Goal: Task Accomplishment & Management: Use online tool/utility

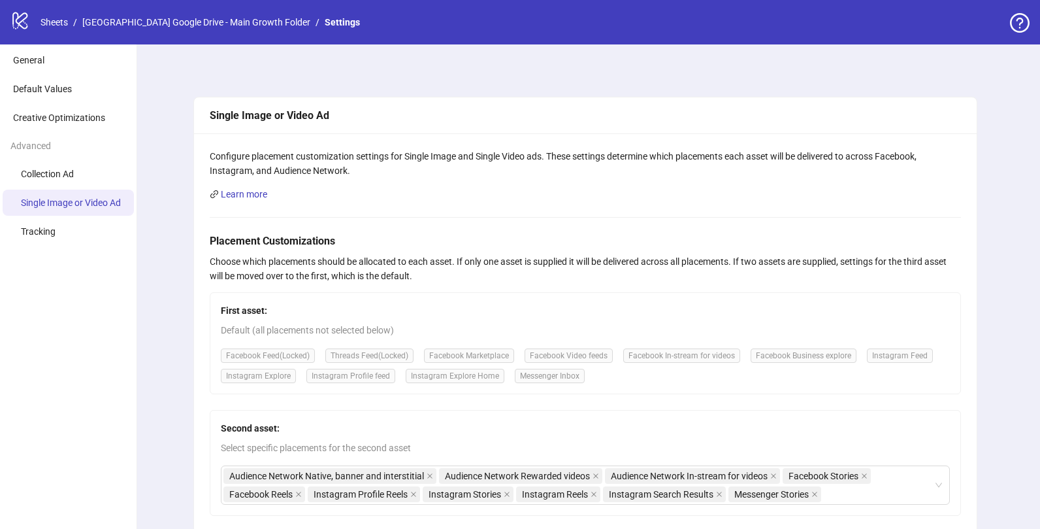
scroll to position [84, 0]
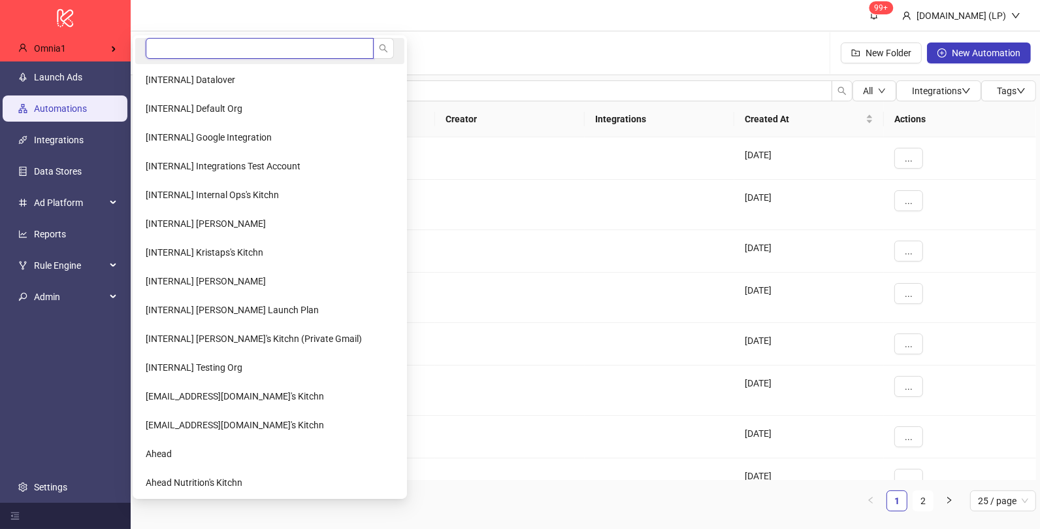
click at [178, 48] on input "search" at bounding box center [260, 48] width 228 height 21
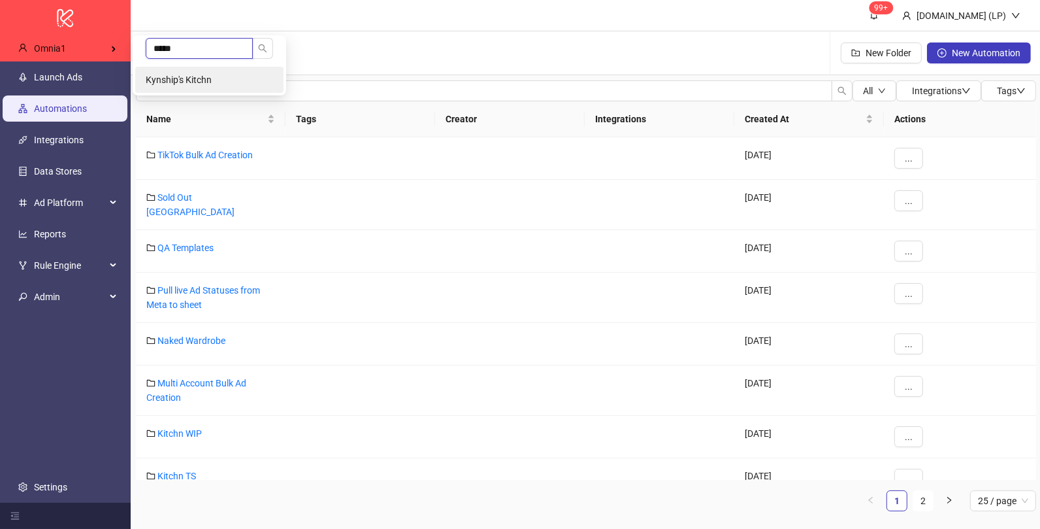
type input "*****"
click at [190, 70] on li "Kynship's Kitchn" at bounding box center [209, 80] width 148 height 26
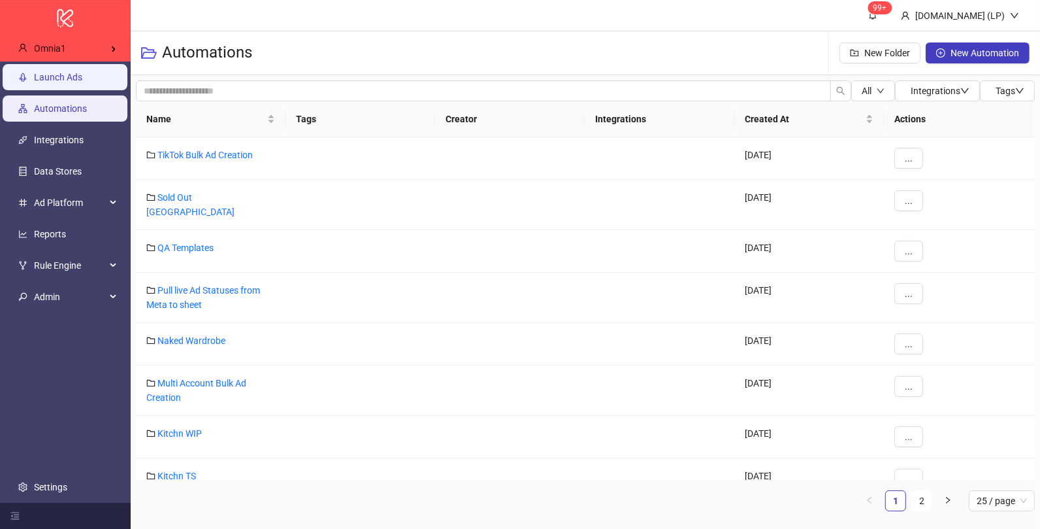
click at [40, 82] on link "Launch Ads" at bounding box center [58, 77] width 48 height 10
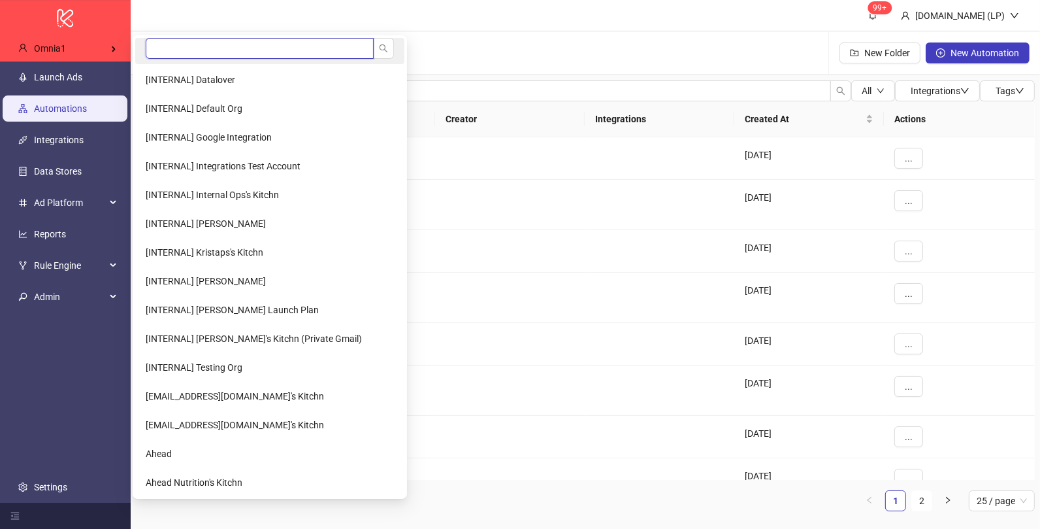
click at [190, 50] on input "search" at bounding box center [260, 48] width 228 height 21
type input "******"
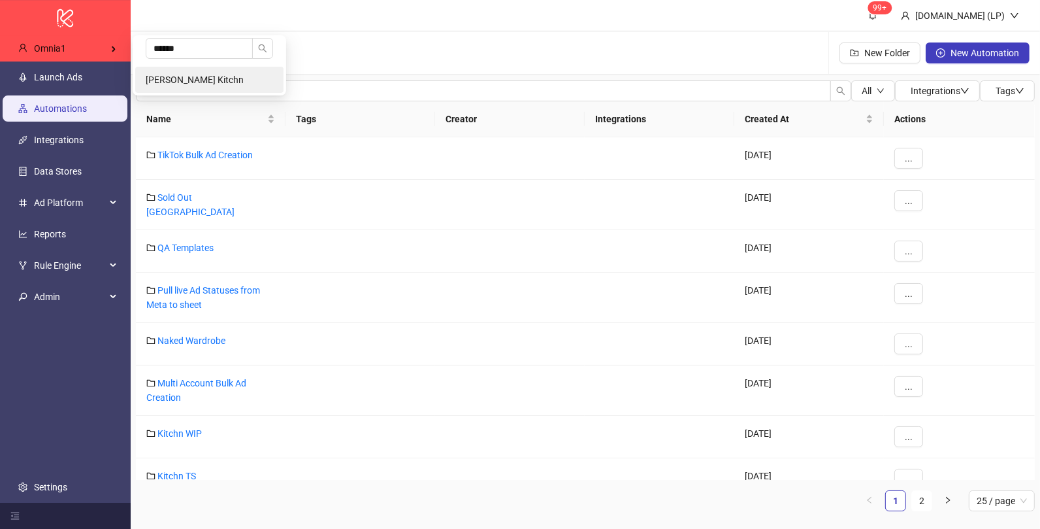
click at [196, 88] on li "Carmel Segal's Kitchn" at bounding box center [209, 80] width 148 height 26
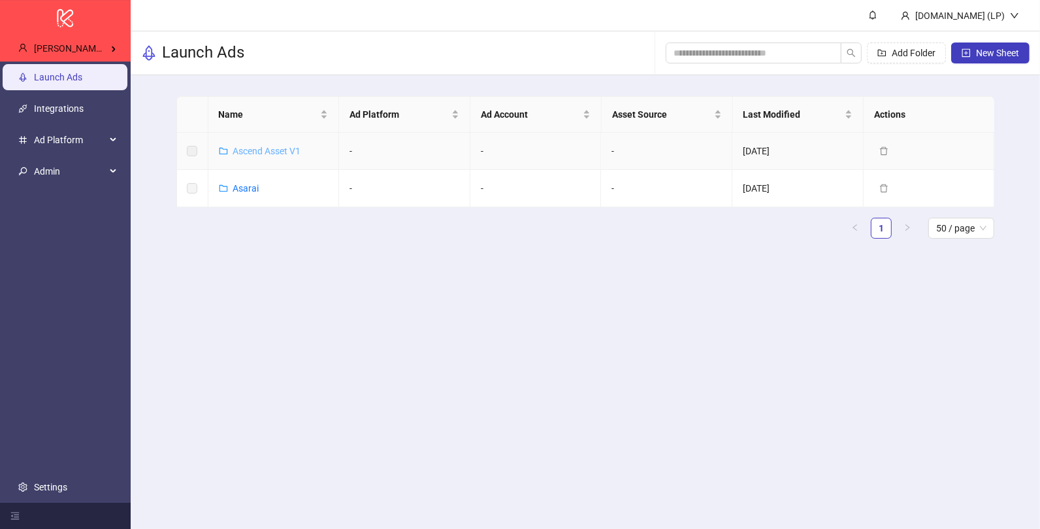
click at [243, 153] on link "Ascend Asset V1" at bounding box center [267, 151] width 68 height 10
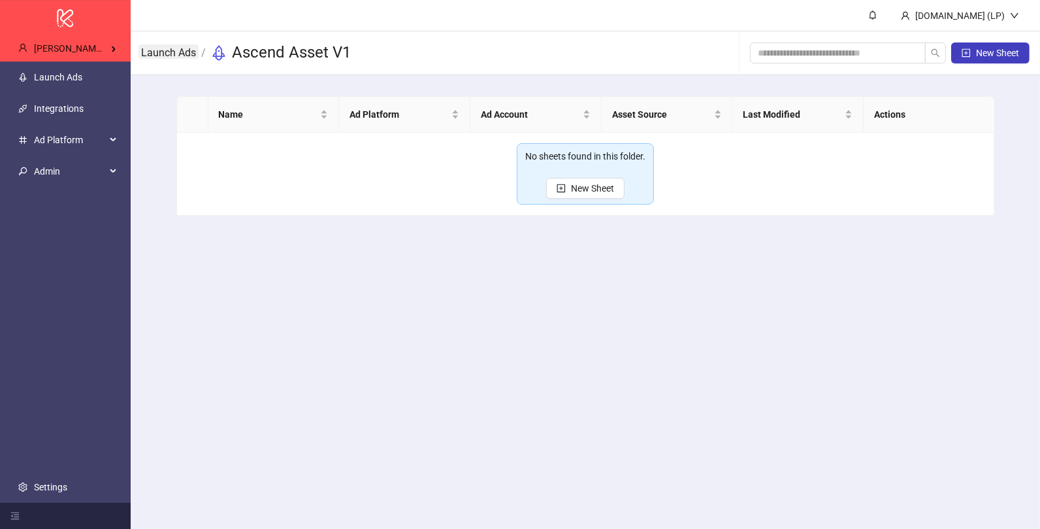
click at [186, 56] on link "Launch Ads" at bounding box center [169, 51] width 60 height 14
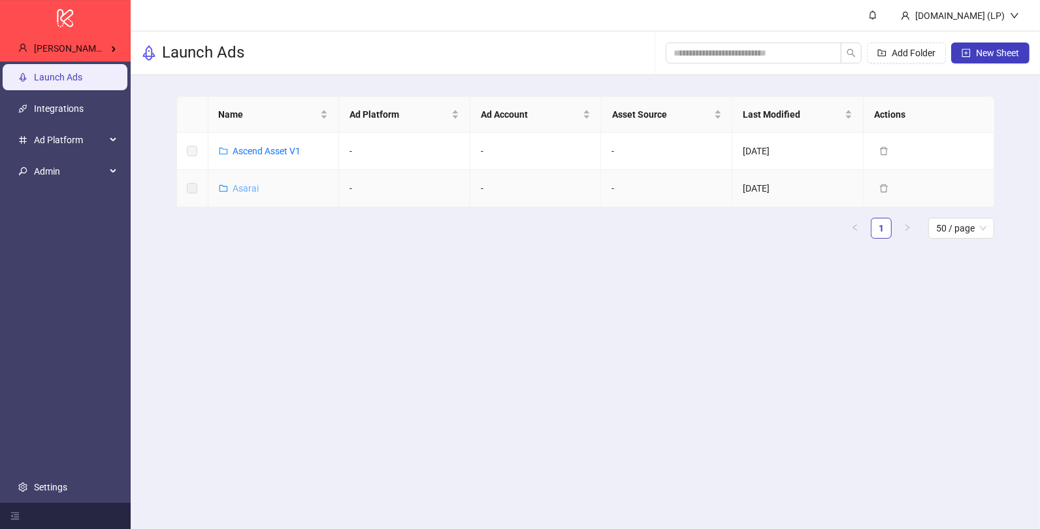
click at [242, 183] on link "Asarai" at bounding box center [246, 188] width 26 height 10
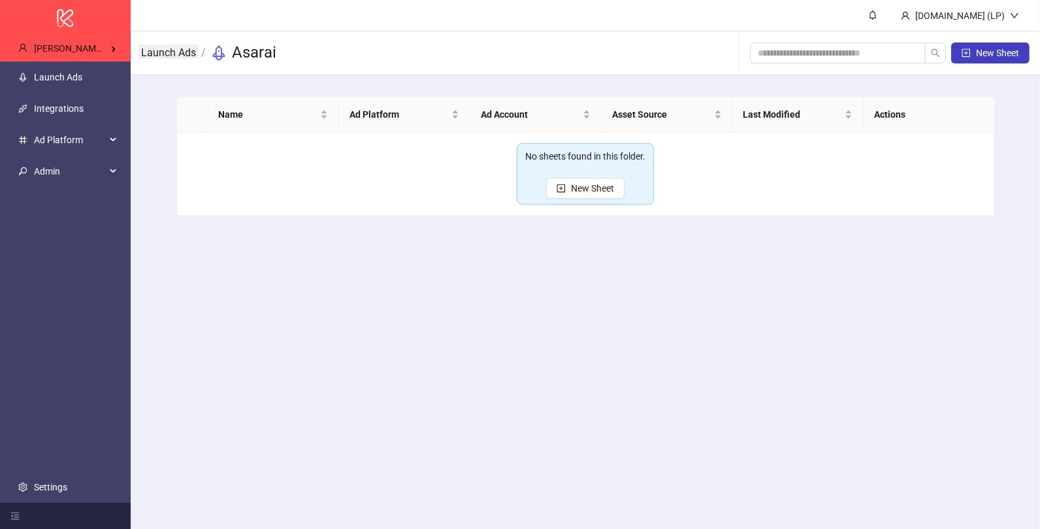
click at [180, 52] on link "Launch Ads" at bounding box center [169, 51] width 60 height 14
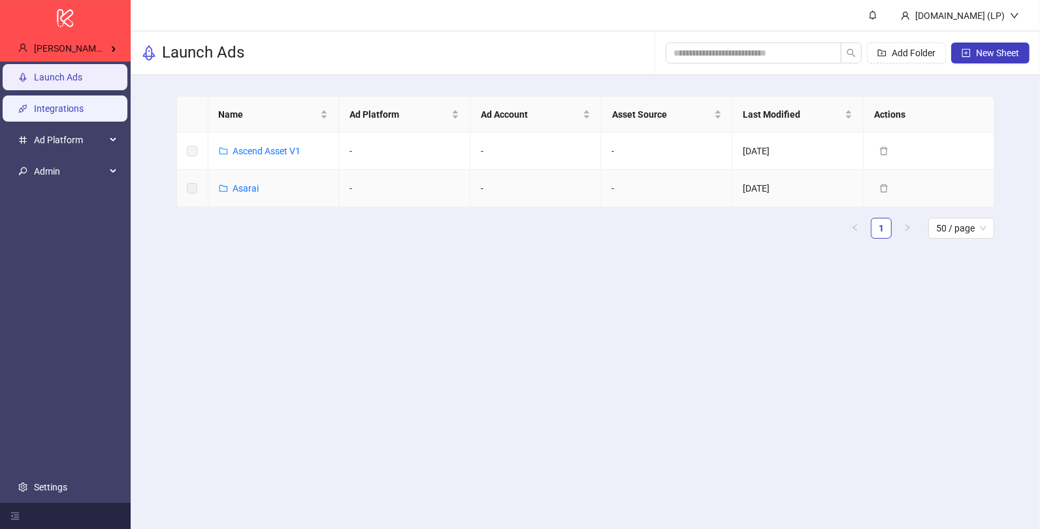
click at [65, 108] on link "Integrations" at bounding box center [59, 108] width 50 height 10
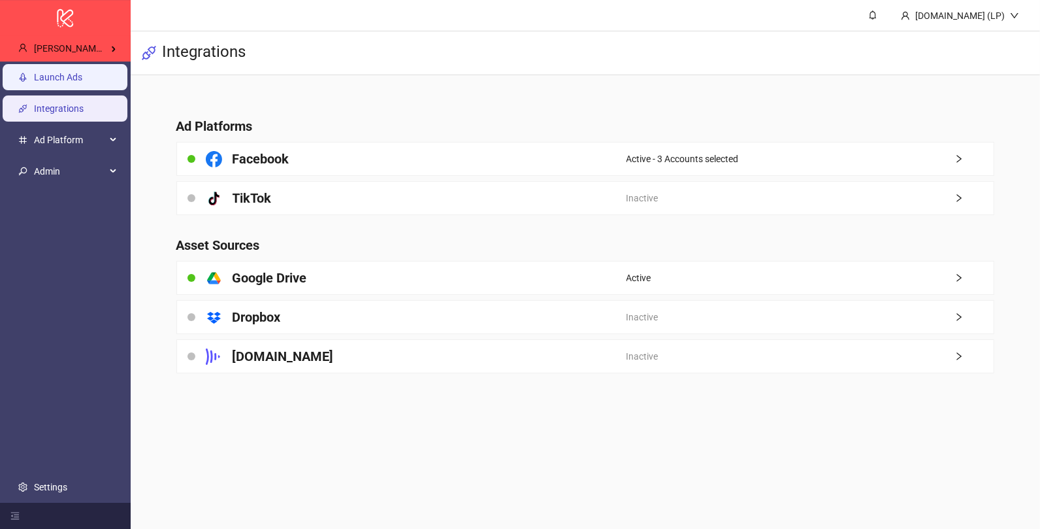
click at [71, 80] on link "Launch Ads" at bounding box center [58, 77] width 48 height 10
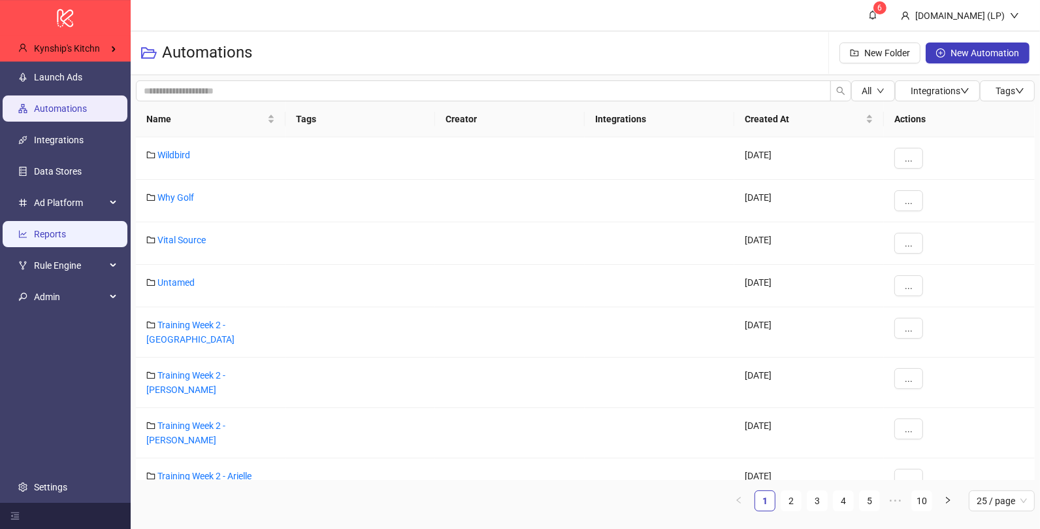
click at [66, 239] on link "Reports" at bounding box center [50, 234] width 32 height 10
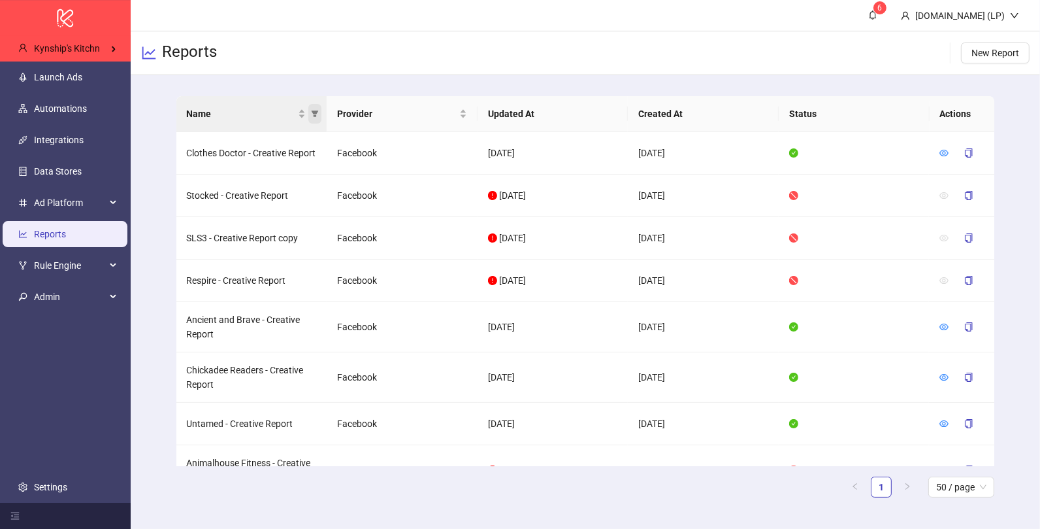
click at [318, 112] on icon "filter" at bounding box center [315, 114] width 8 height 8
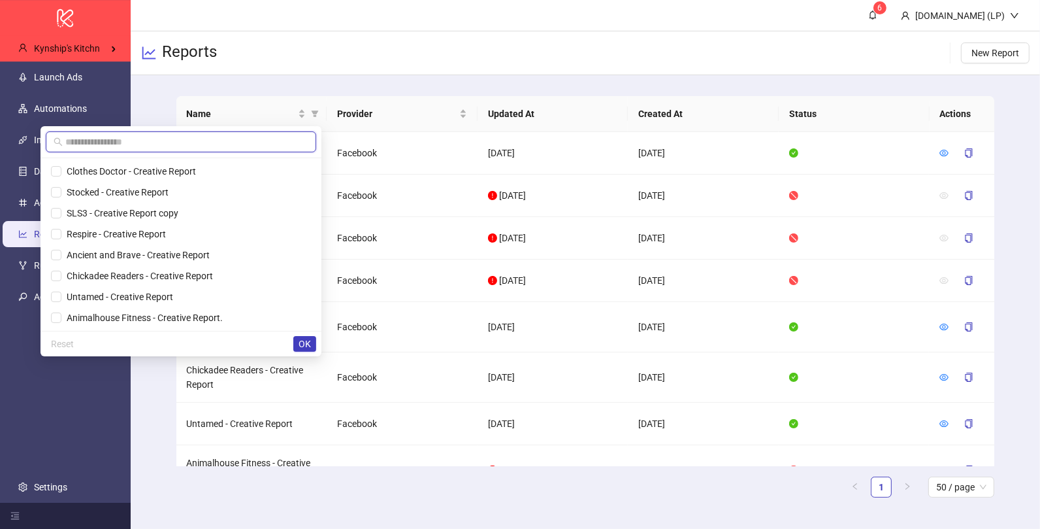
click at [230, 137] on input "text" at bounding box center [186, 142] width 243 height 14
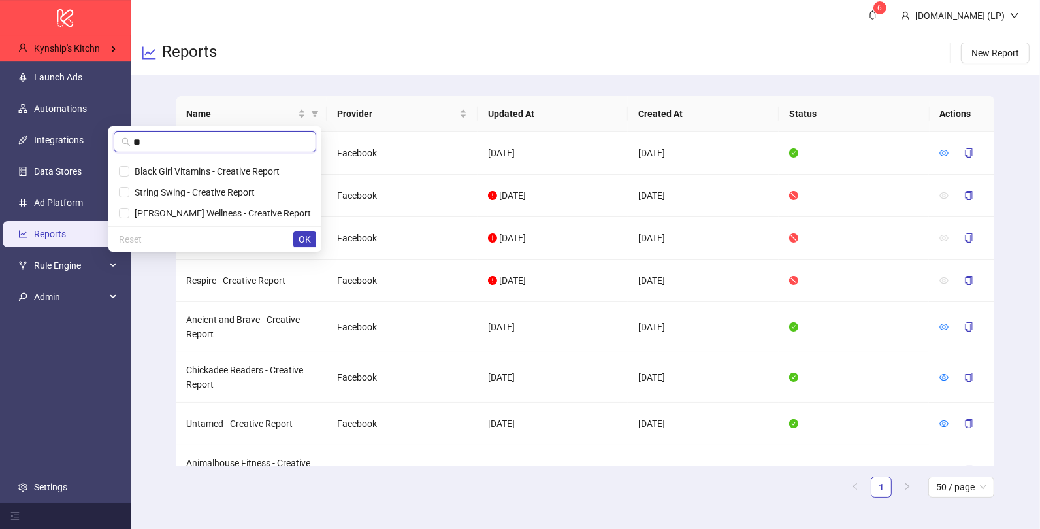
type input "**"
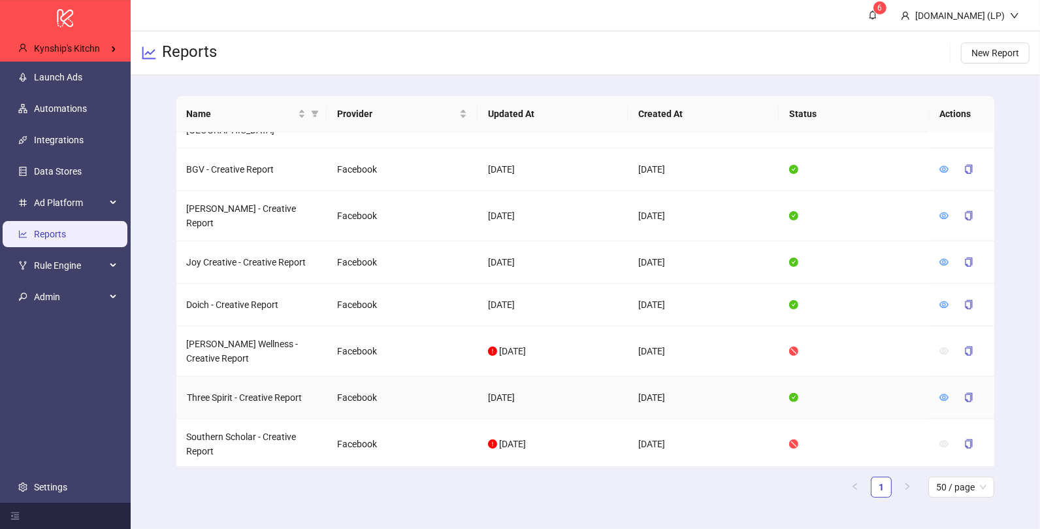
scroll to position [1276, 0]
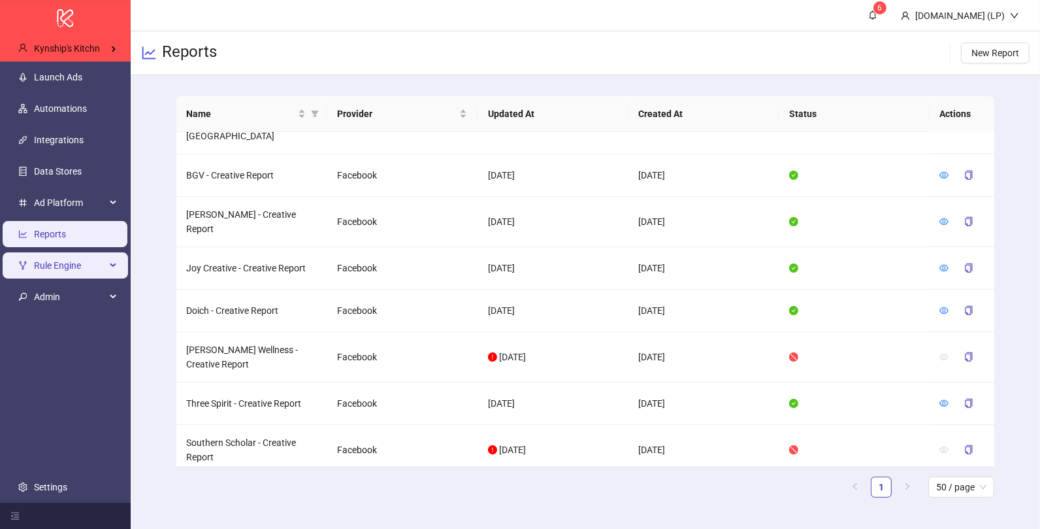
click at [75, 263] on span "Rule Engine" at bounding box center [70, 265] width 72 height 26
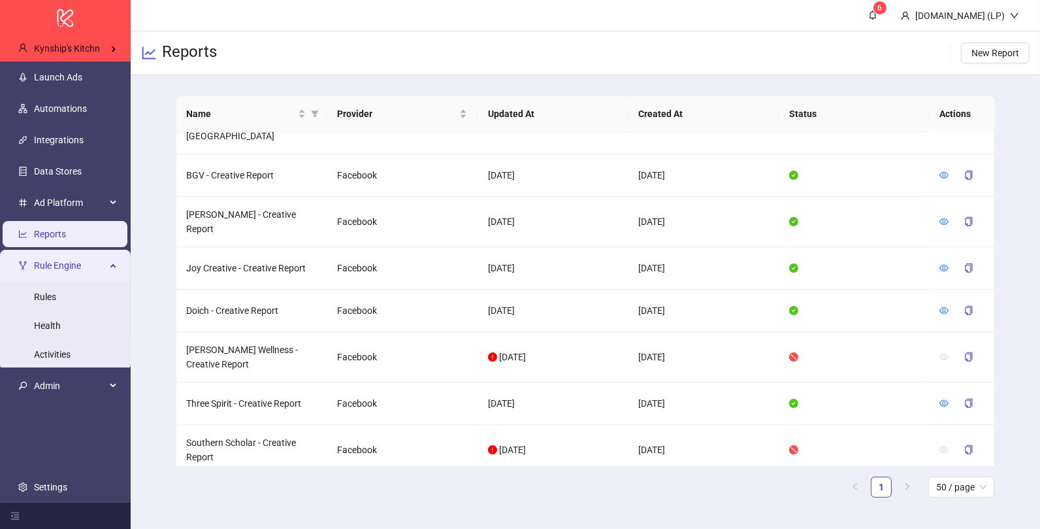
click at [75, 263] on span "Rule Engine" at bounding box center [70, 265] width 72 height 26
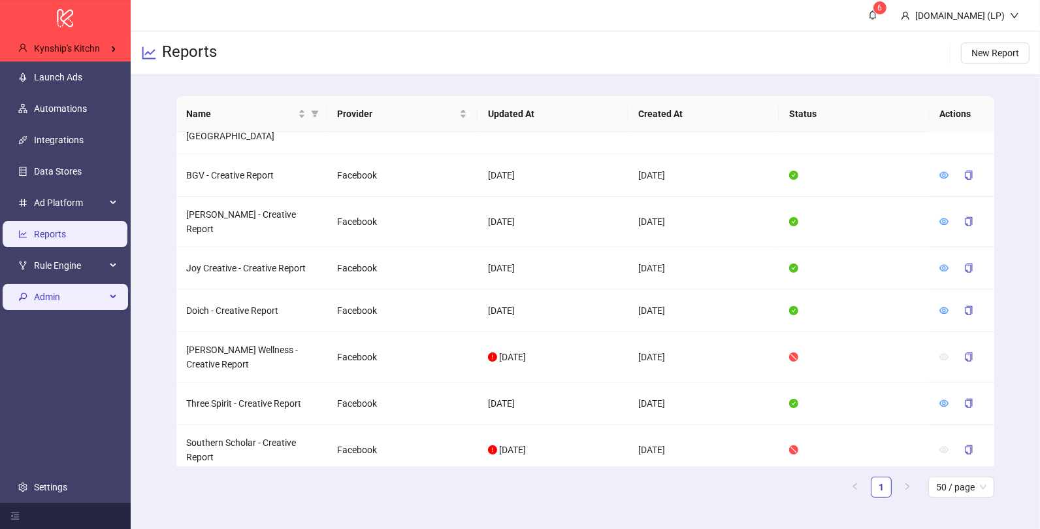
click at [60, 299] on span "Admin" at bounding box center [70, 297] width 72 height 26
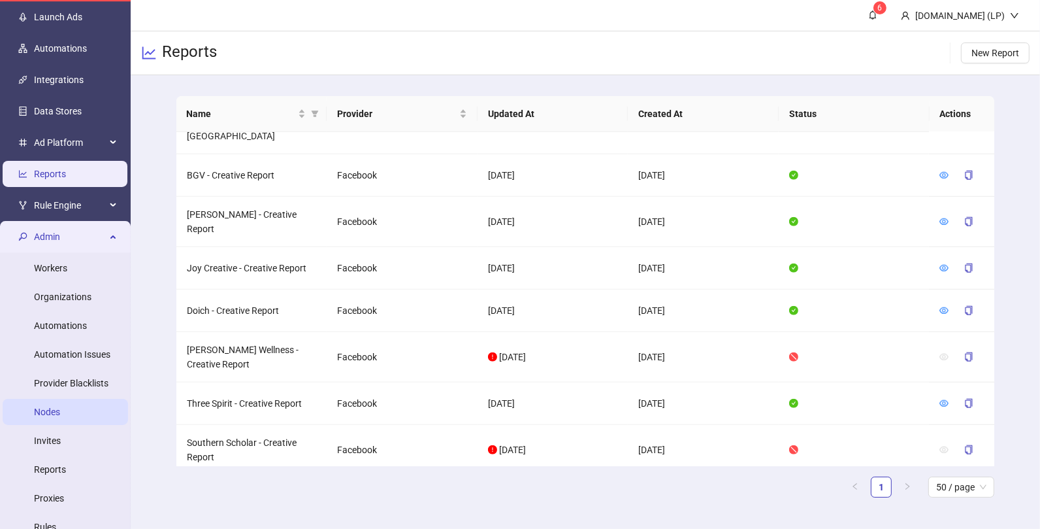
scroll to position [105, 0]
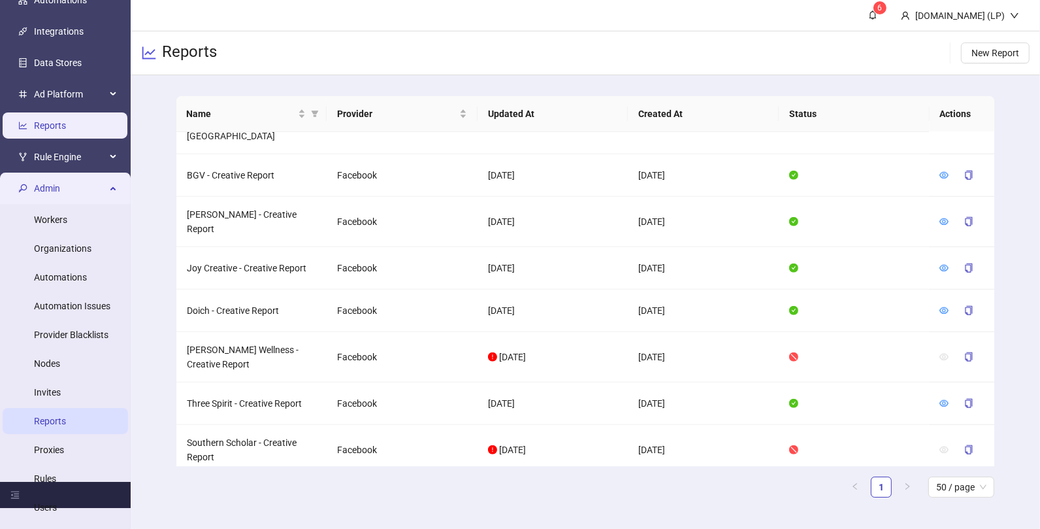
click at [48, 422] on link "Reports" at bounding box center [50, 421] width 32 height 10
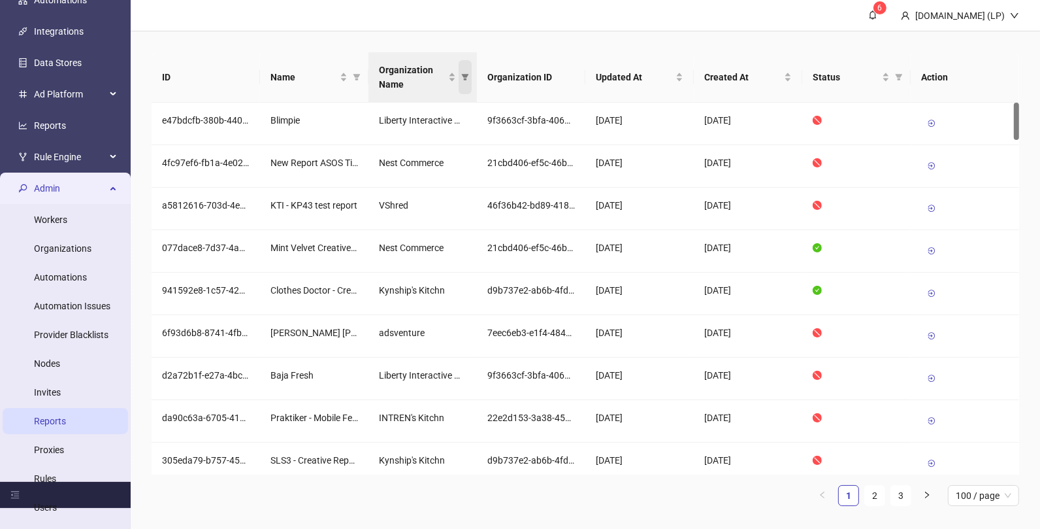
click at [467, 78] on icon "filter" at bounding box center [465, 77] width 8 height 8
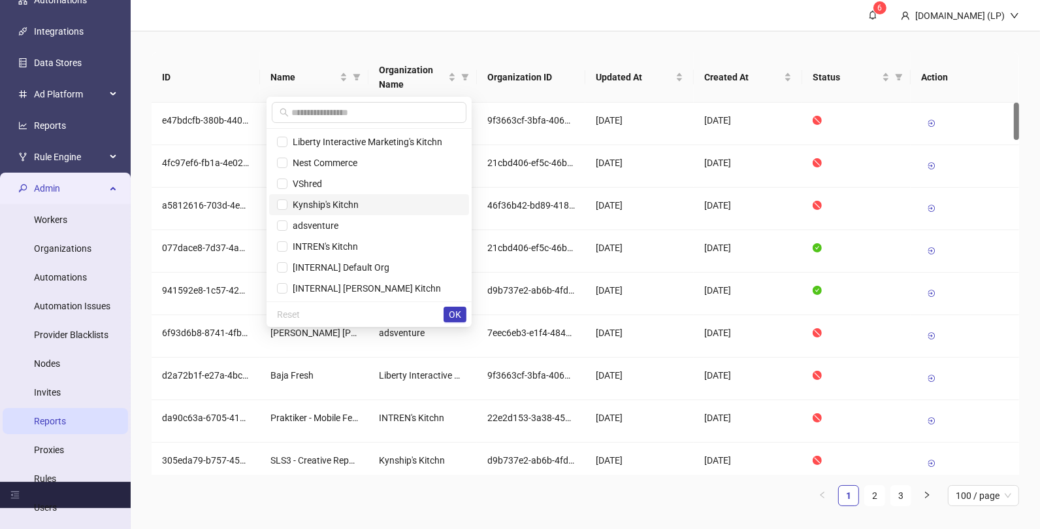
click at [323, 202] on span "Kynship's Kitchn" at bounding box center [323, 204] width 71 height 10
click at [454, 303] on div "Reset OK" at bounding box center [369, 313] width 205 height 25
click at [454, 310] on span "OK" at bounding box center [455, 314] width 12 height 10
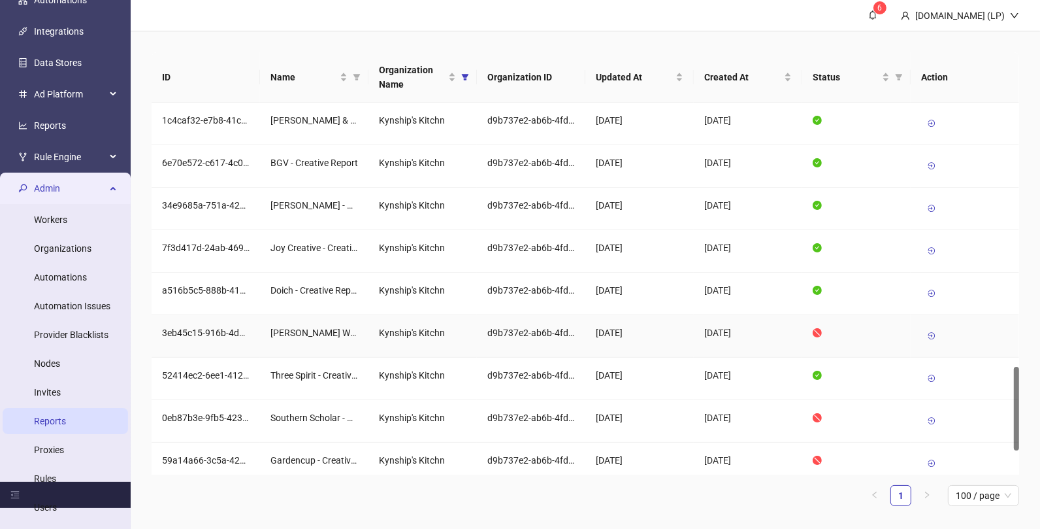
scroll to position [1175, 0]
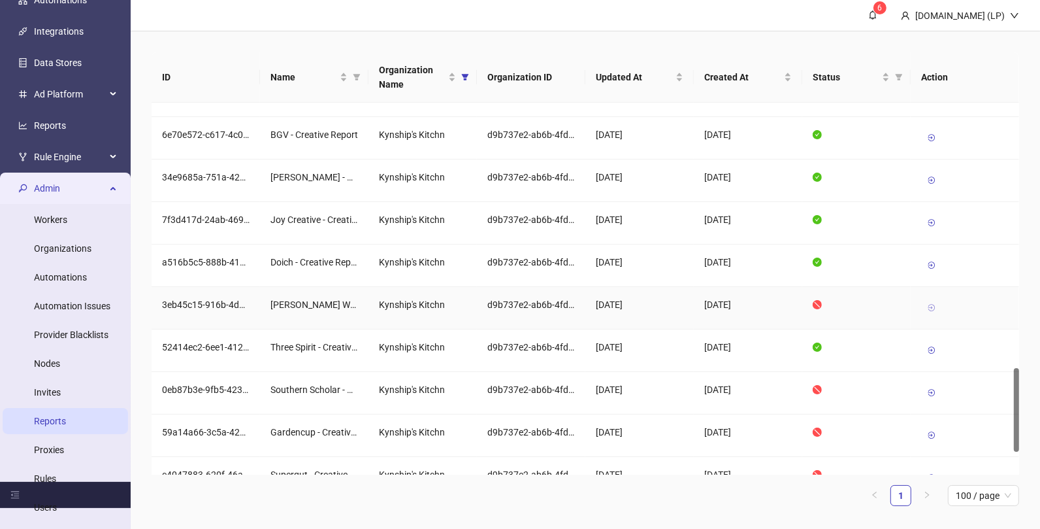
click at [933, 306] on icon at bounding box center [931, 307] width 9 height 9
click at [57, 126] on link "Reports" at bounding box center [50, 125] width 32 height 10
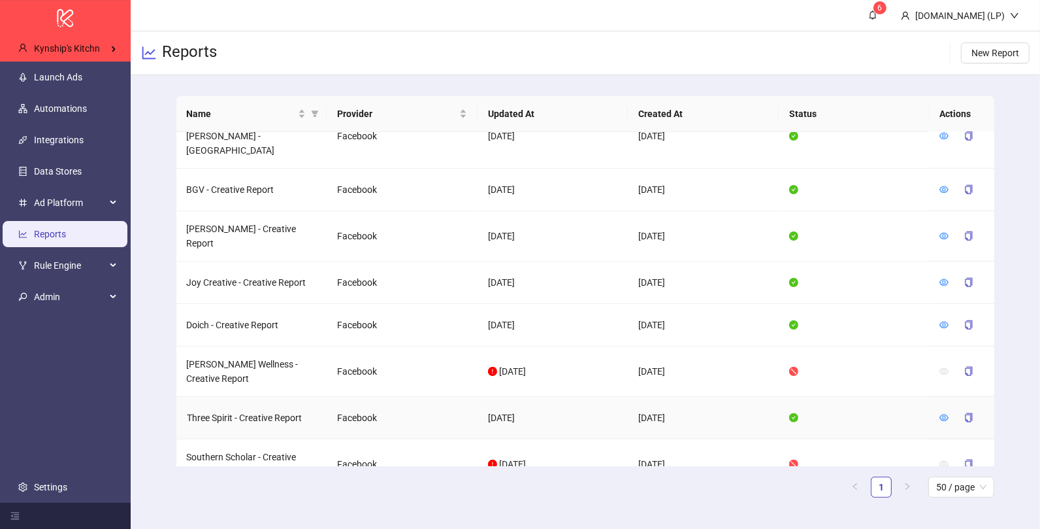
scroll to position [1260, 0]
click at [970, 368] on icon "copy" at bounding box center [969, 372] width 9 height 9
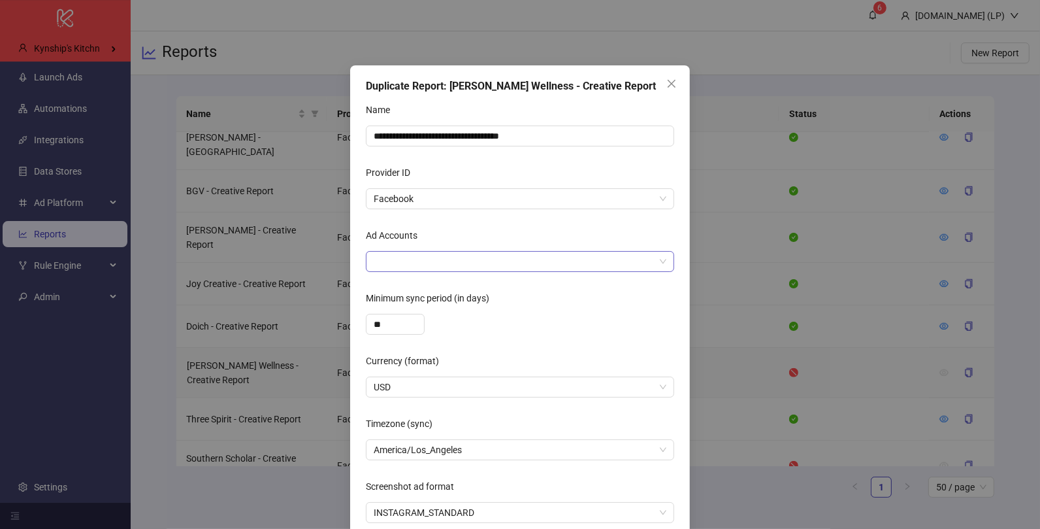
click at [477, 263] on div at bounding box center [514, 261] width 290 height 18
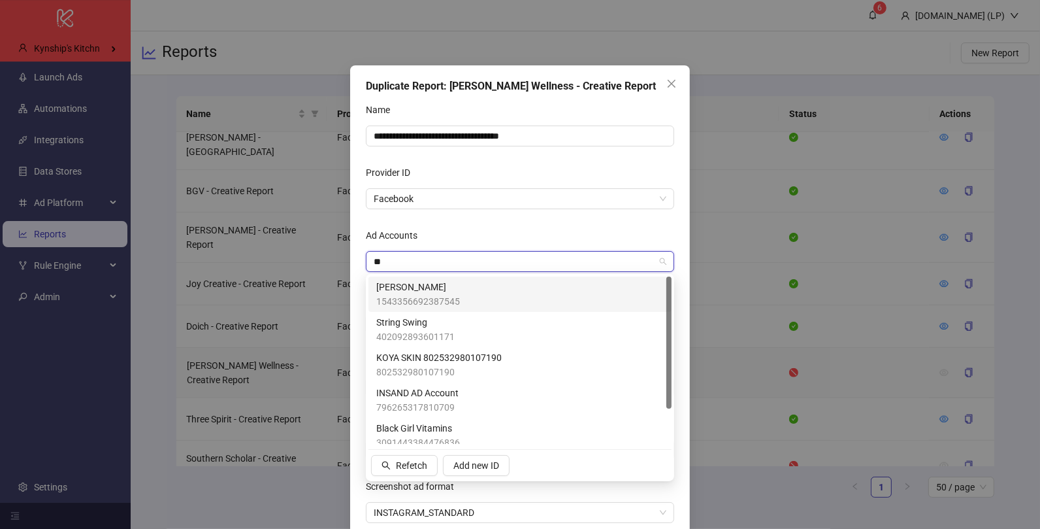
type input "***"
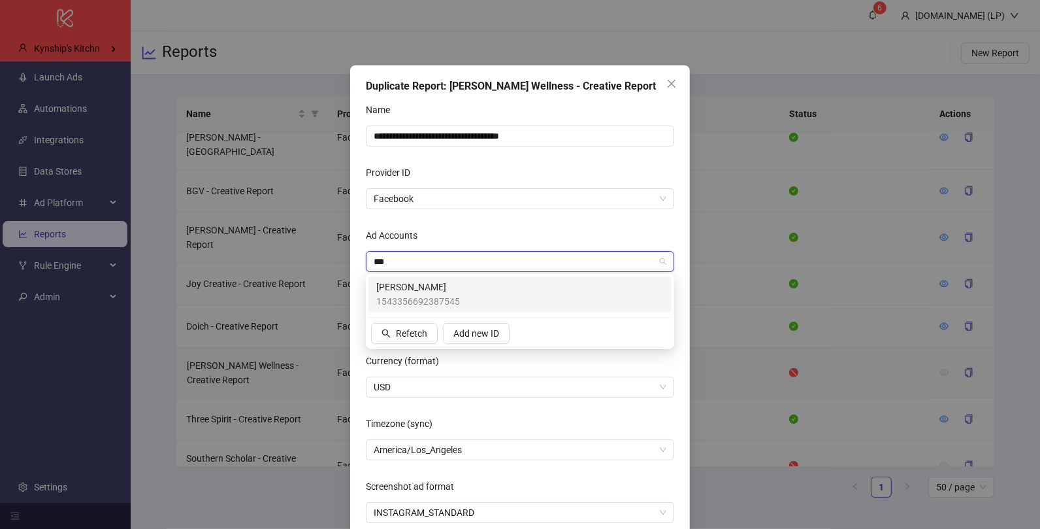
click at [458, 280] on div "Inessa 1543356692387545" at bounding box center [520, 294] width 288 height 29
click at [542, 225] on div "Ad Accounts" at bounding box center [520, 238] width 308 height 26
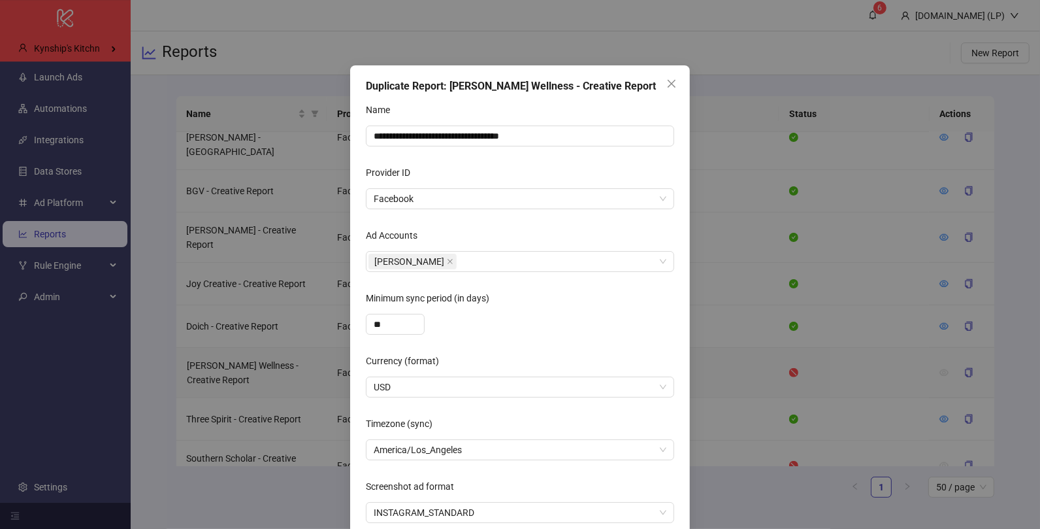
scroll to position [59, 0]
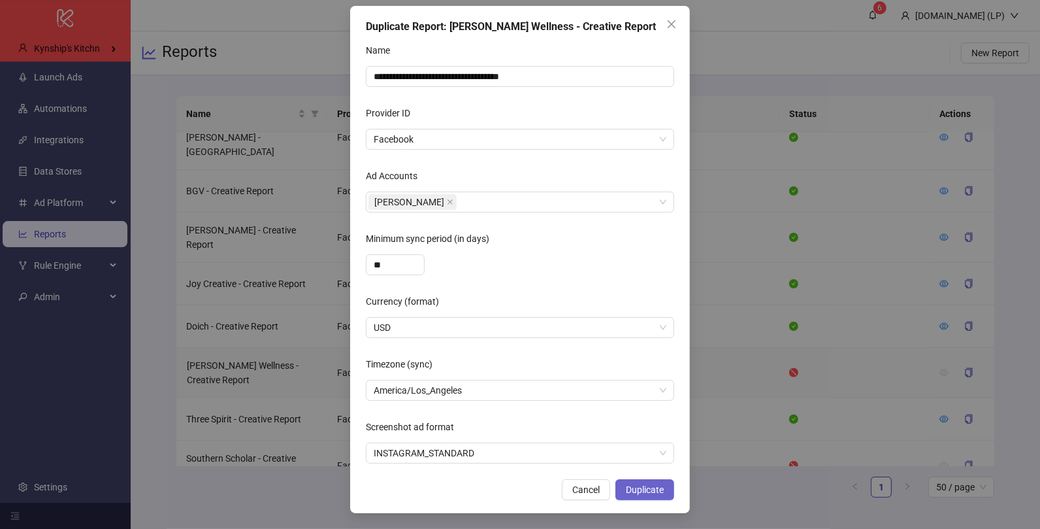
click at [648, 493] on span "Duplicate" at bounding box center [645, 489] width 38 height 10
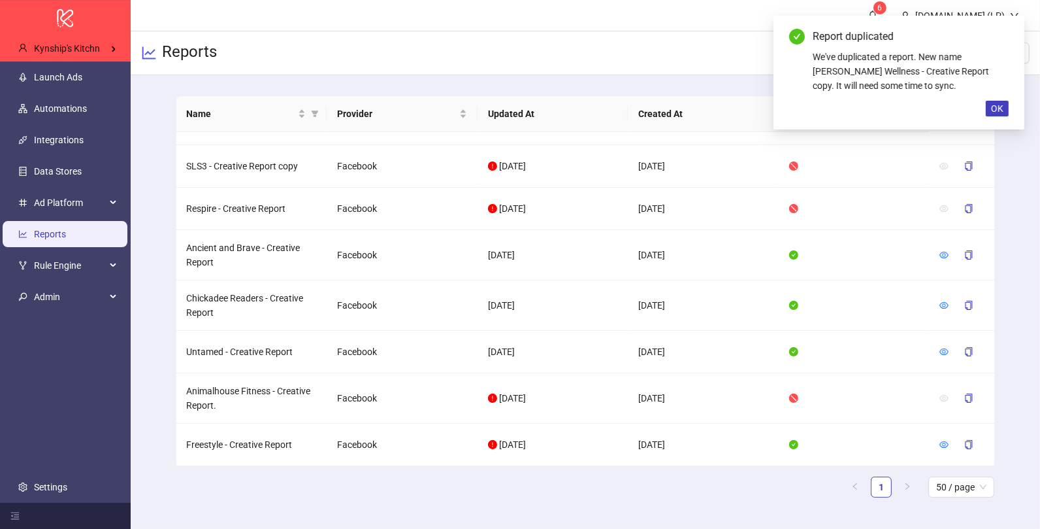
scroll to position [0, 0]
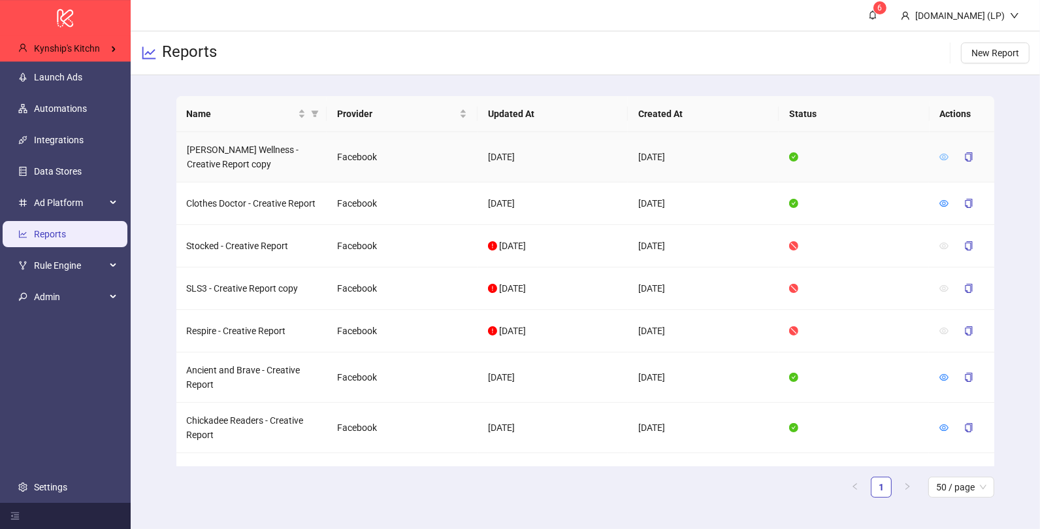
click at [941, 158] on icon "eye" at bounding box center [944, 157] width 9 height 7
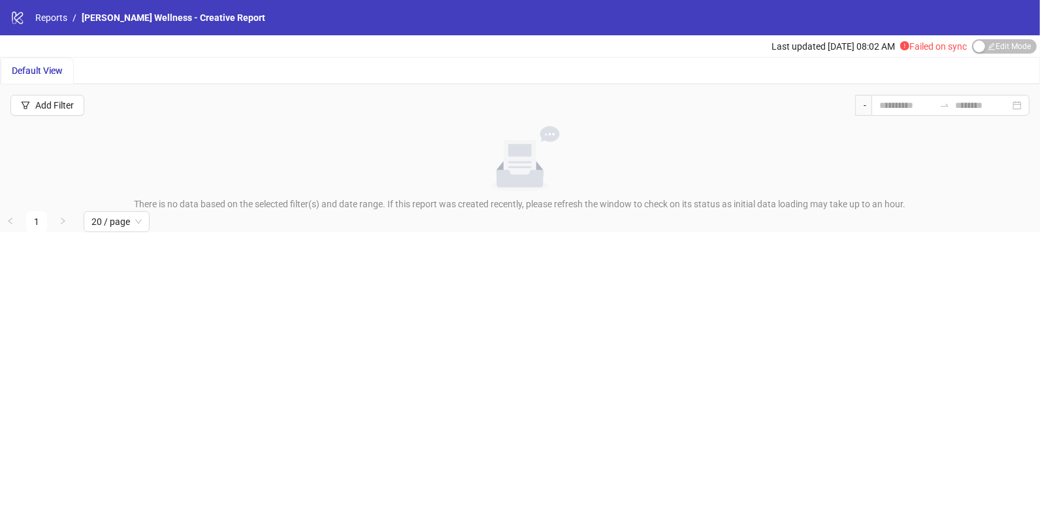
click at [1001, 36] on div "Last updated [DATE] 08:02 AM Failed on sync Edit Mode Edit Mode" at bounding box center [906, 46] width 269 height 22
click at [1001, 38] on div "Last updated [DATE] 08:02 AM Failed on sync Edit Mode Edit Mode" at bounding box center [906, 46] width 269 height 22
click at [995, 50] on span "Edit Mode Edit Mode" at bounding box center [1004, 46] width 65 height 14
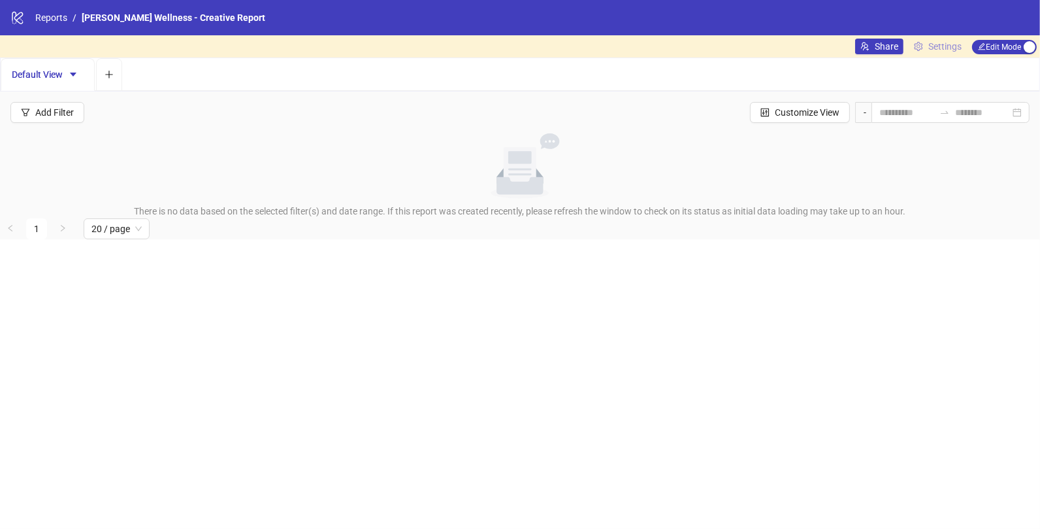
click at [935, 45] on span "Settings" at bounding box center [945, 46] width 33 height 14
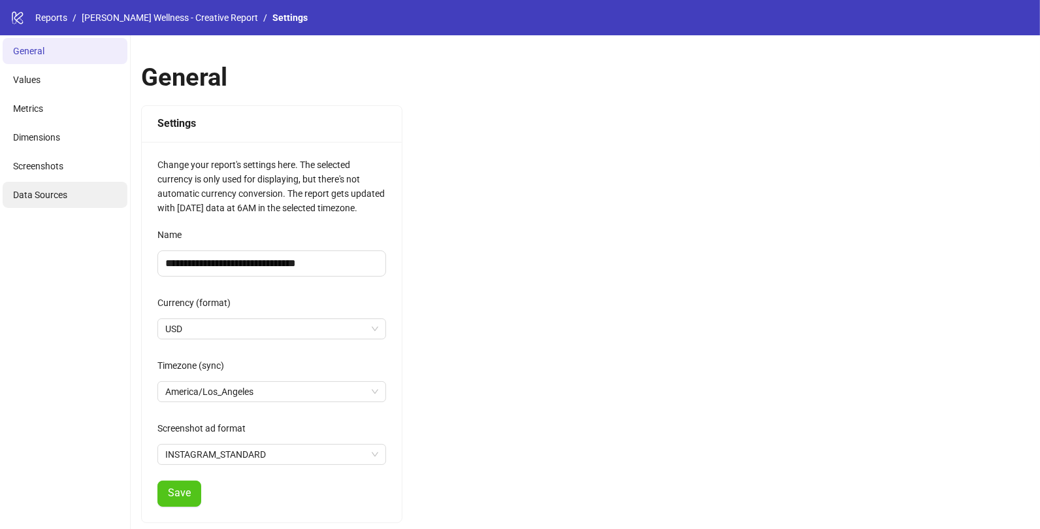
click at [68, 187] on li "Data Sources" at bounding box center [65, 195] width 125 height 26
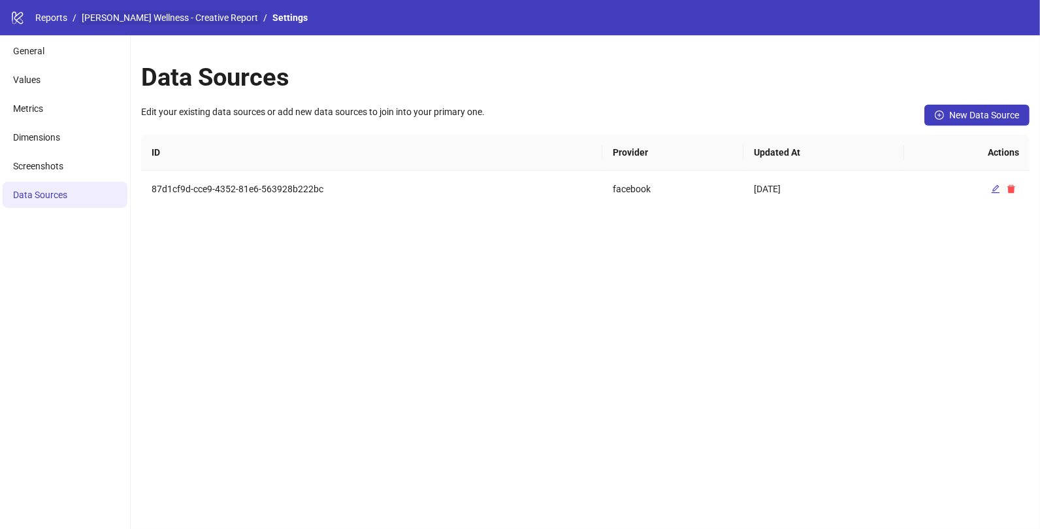
click at [118, 12] on link "[PERSON_NAME] Wellness - Creative Report" at bounding box center [170, 17] width 182 height 14
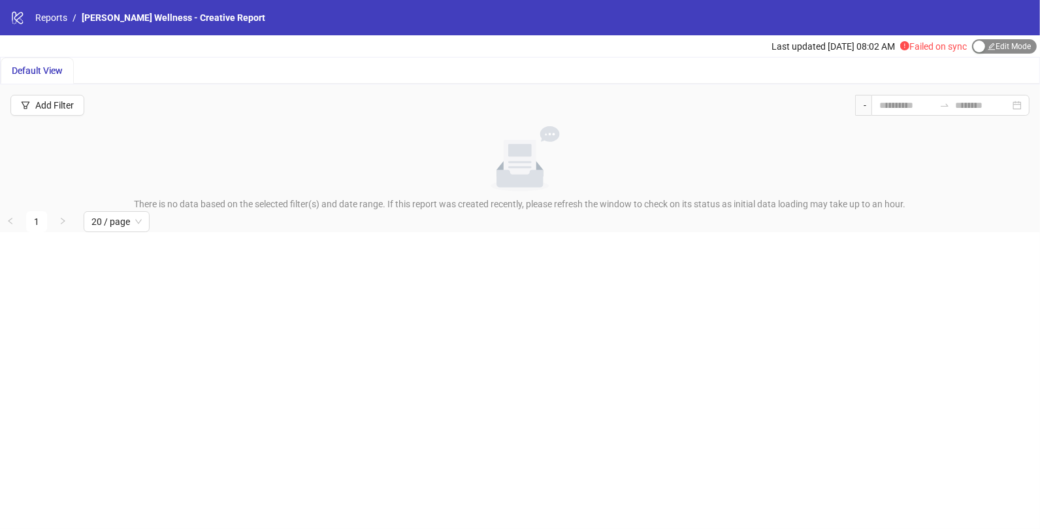
click at [1014, 48] on span "Edit Mode Edit Mode" at bounding box center [1004, 46] width 65 height 14
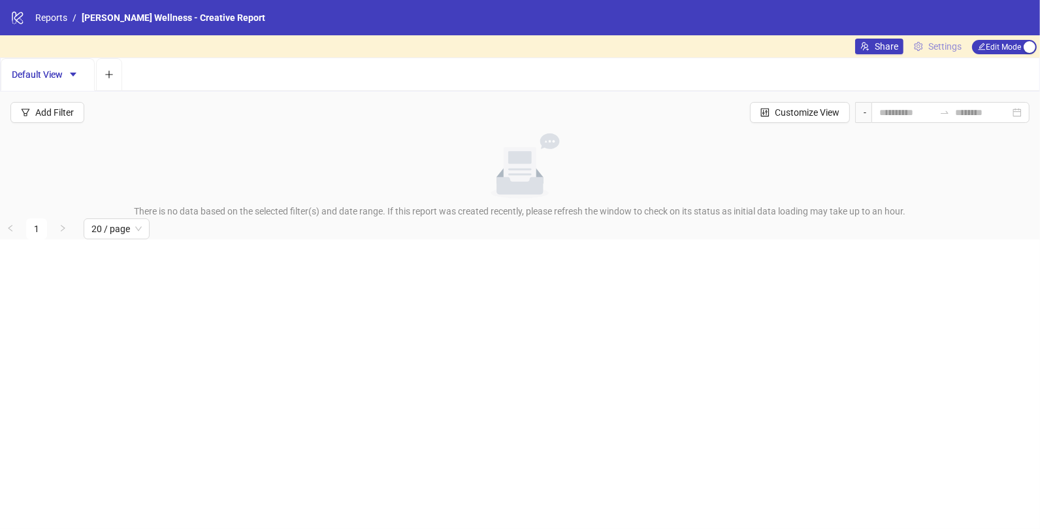
click at [912, 54] on link "Settings" at bounding box center [938, 47] width 58 height 16
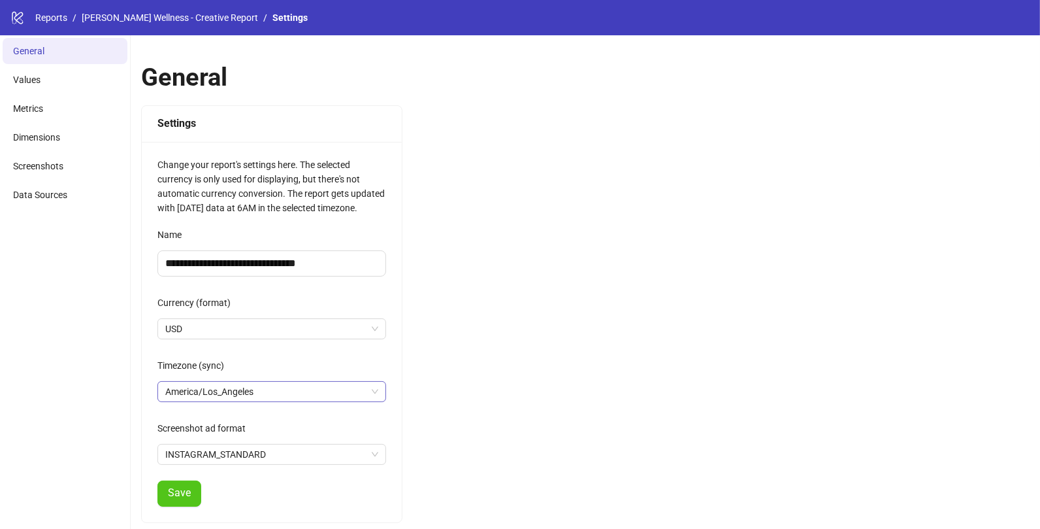
scroll to position [172, 0]
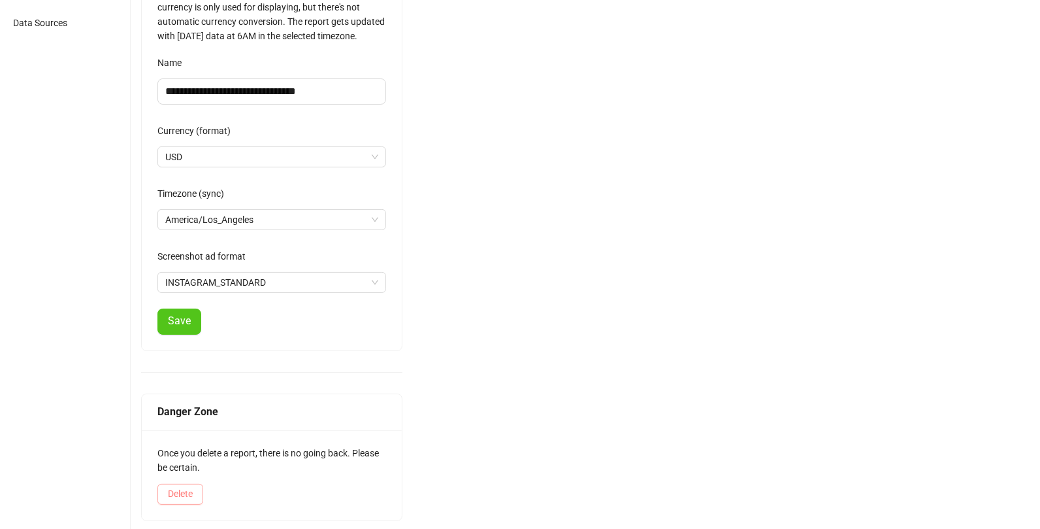
click at [182, 492] on span "Delete" at bounding box center [180, 493] width 25 height 10
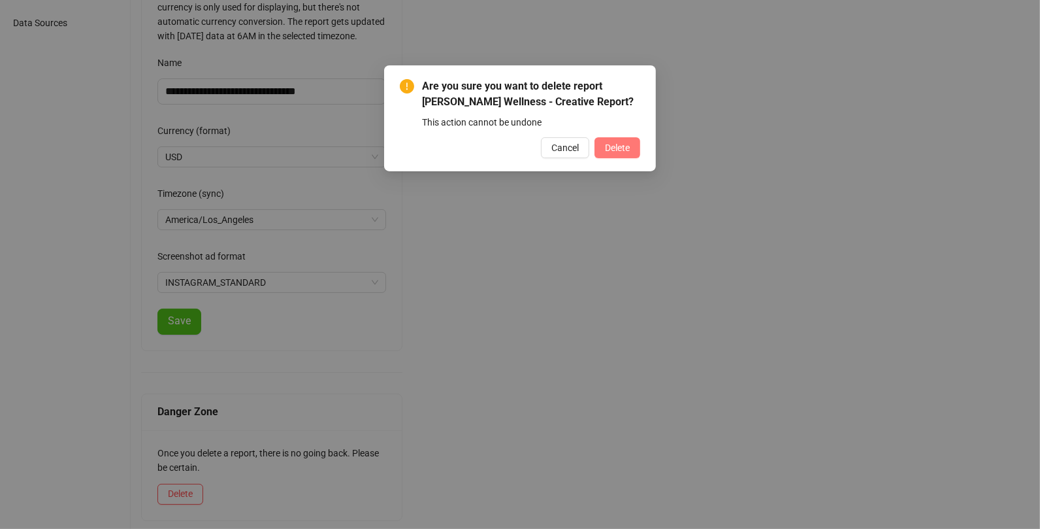
click at [610, 141] on button "Delete" at bounding box center [618, 147] width 46 height 21
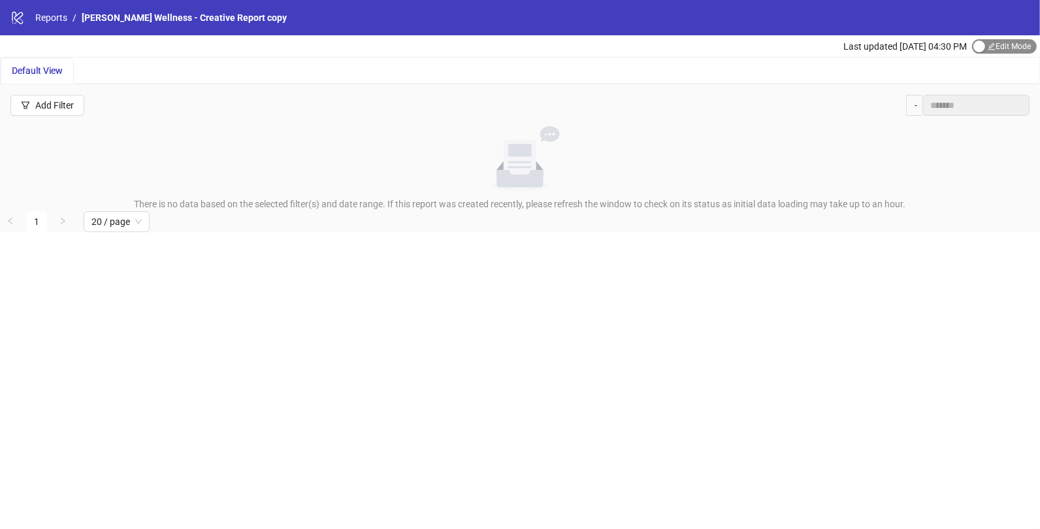
click at [1016, 44] on span "Edit Mode Edit Mode" at bounding box center [1004, 46] width 65 height 14
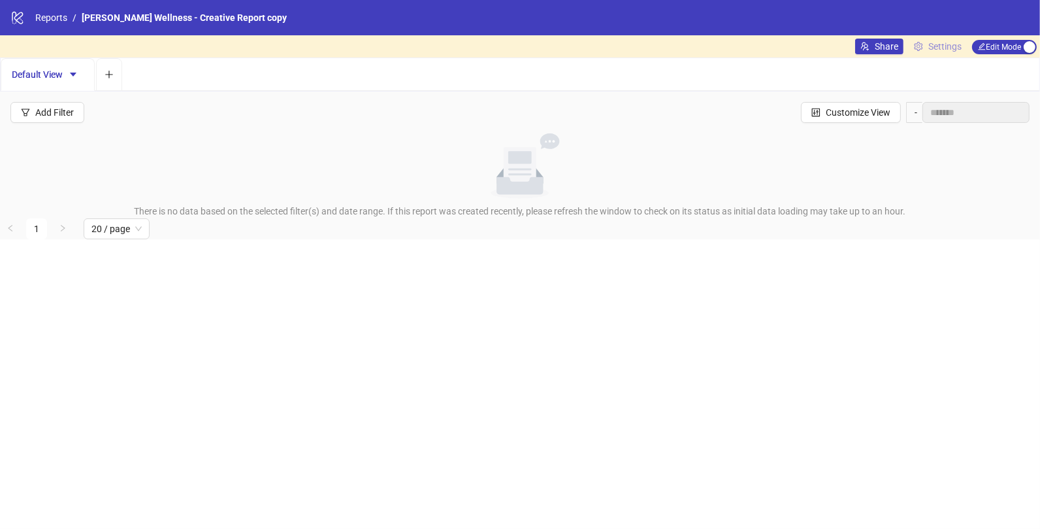
click at [960, 48] on span "Settings" at bounding box center [945, 46] width 33 height 14
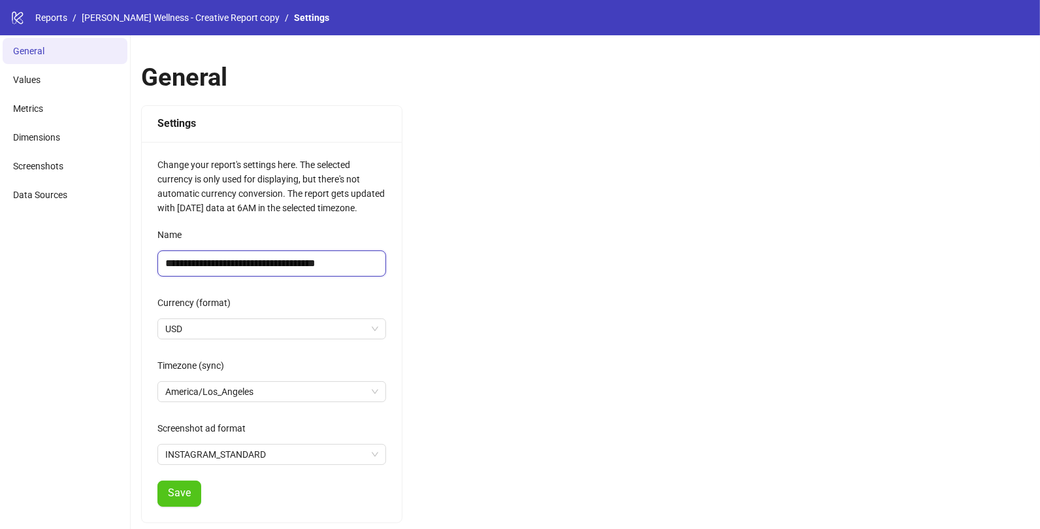
drag, startPoint x: 318, startPoint y: 256, endPoint x: 357, endPoint y: 268, distance: 40.3
click at [357, 268] on input "**********" at bounding box center [272, 263] width 229 height 26
type input "**********"
click at [179, 499] on button "Save" at bounding box center [180, 493] width 44 height 26
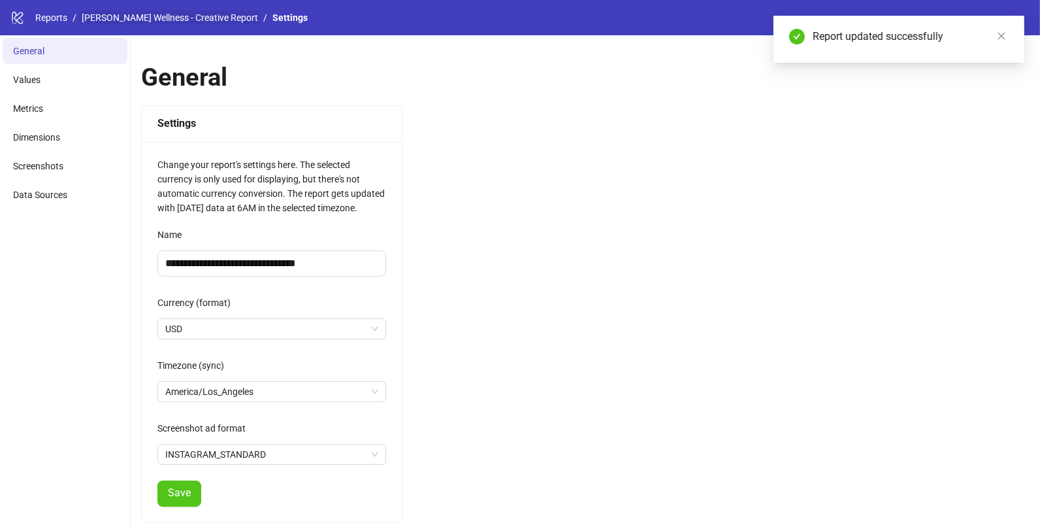
click at [169, 19] on link "Inessa Wellness - Creative Report" at bounding box center [170, 17] width 182 height 14
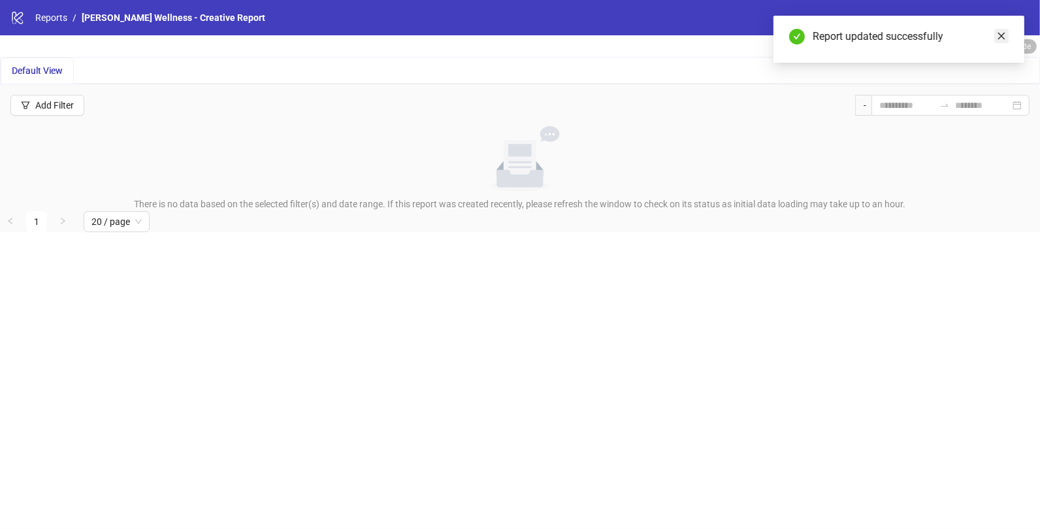
click at [1008, 41] on link "Close" at bounding box center [1002, 36] width 14 height 14
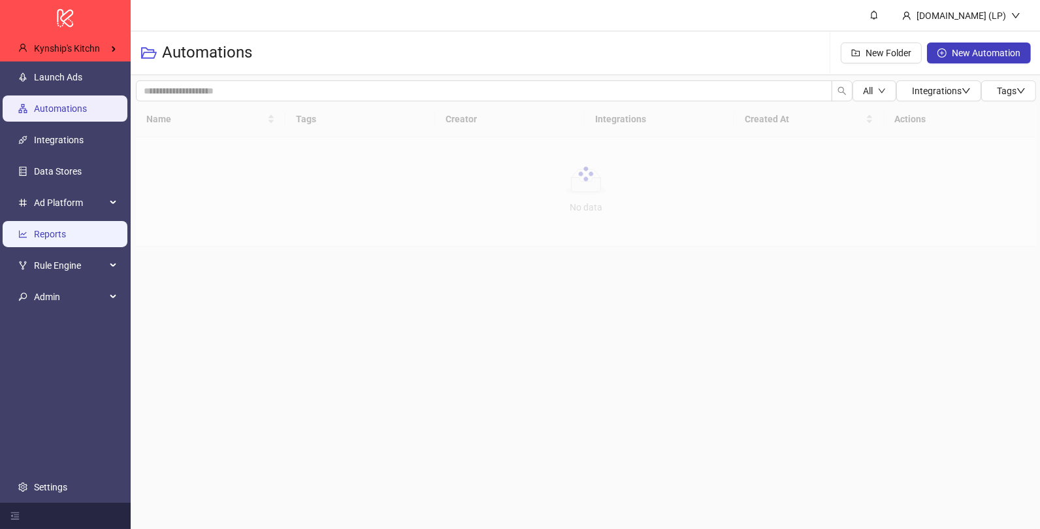
click at [55, 229] on link "Reports" at bounding box center [50, 234] width 32 height 10
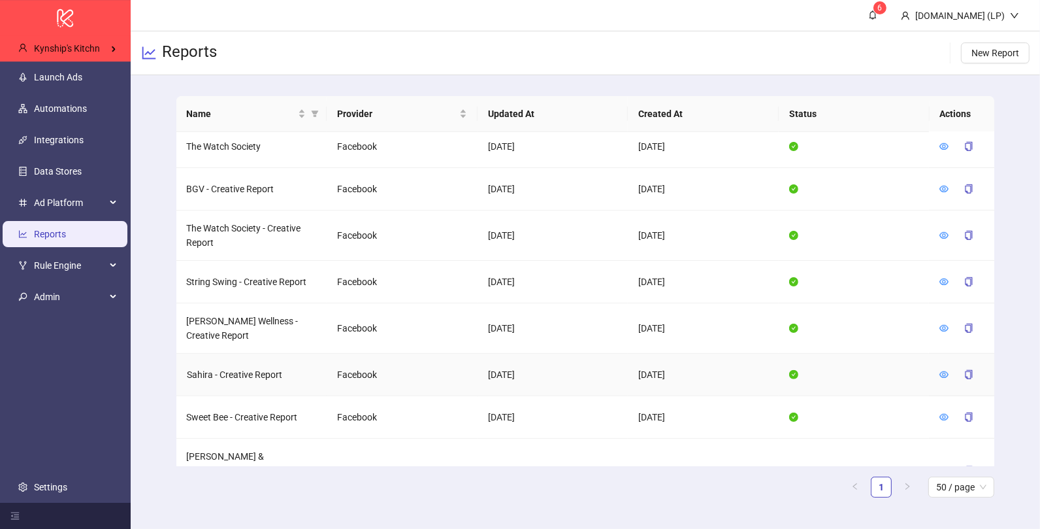
scroll to position [976, 0]
click at [942, 325] on icon "eye" at bounding box center [944, 329] width 9 height 9
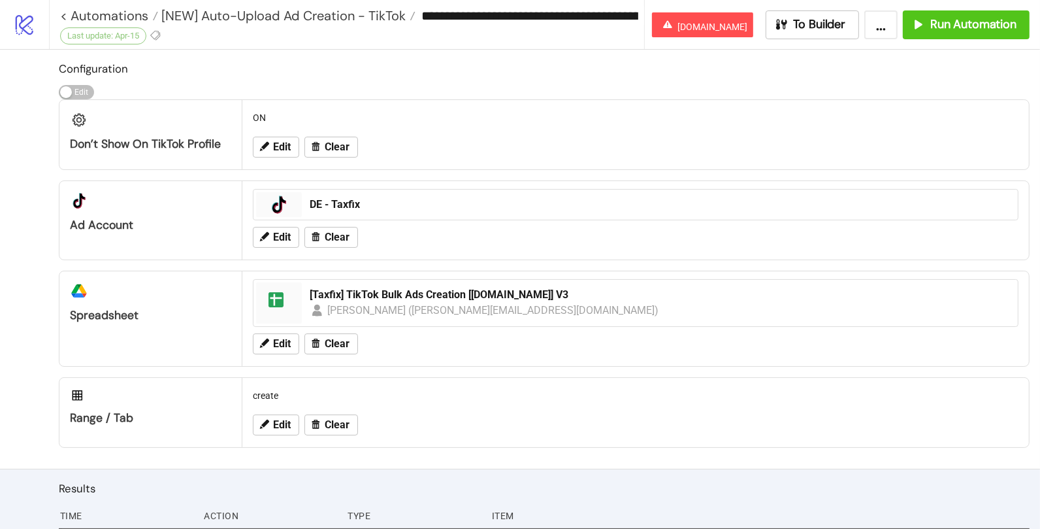
scroll to position [95, 0]
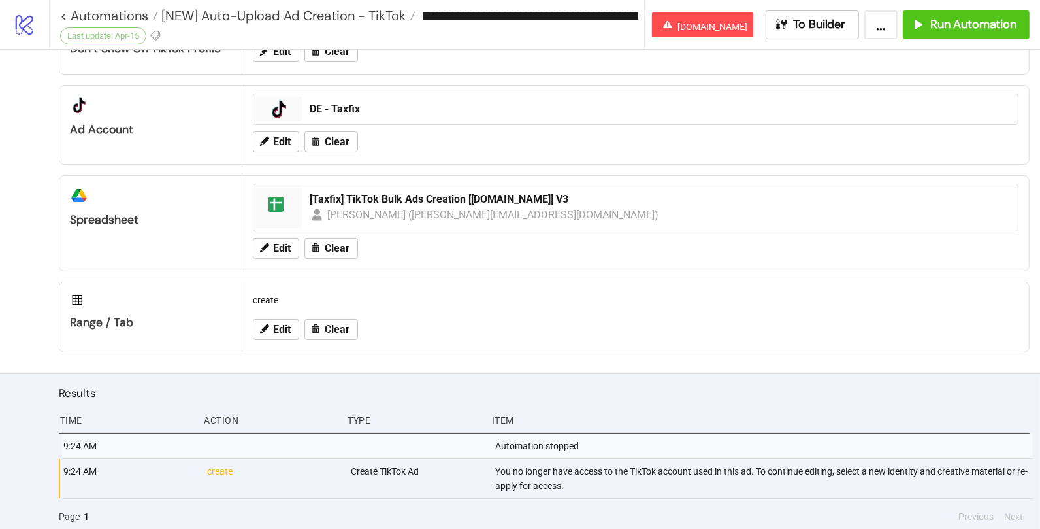
click at [540, 481] on div "You no longer have access to the TikTok account used in this ad. To continue ed…" at bounding box center [763, 478] width 539 height 39
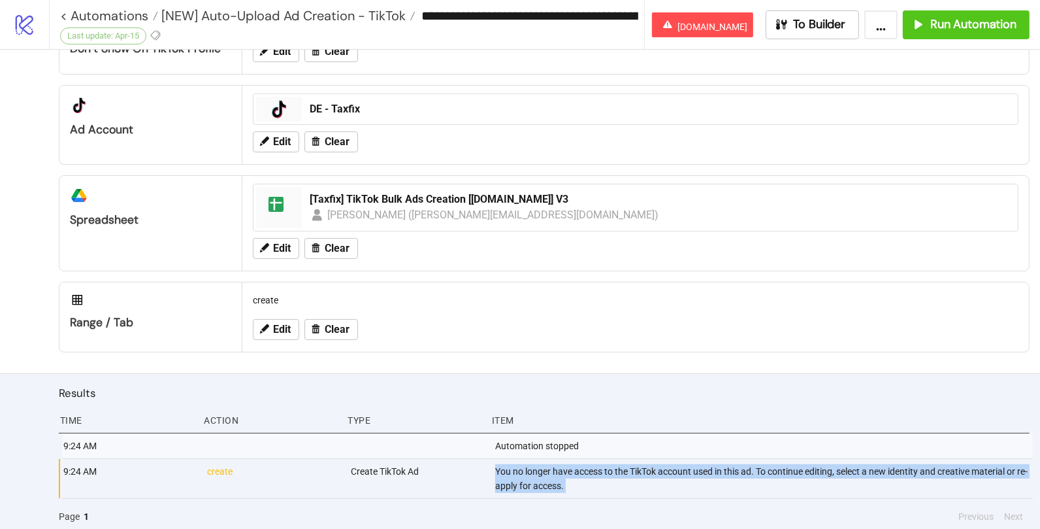
click at [540, 481] on div "You no longer have access to the TikTok account used in this ad. To continue ed…" at bounding box center [763, 478] width 539 height 39
copy div "You no longer have access to the TikTok account used in this ad. To continue ed…"
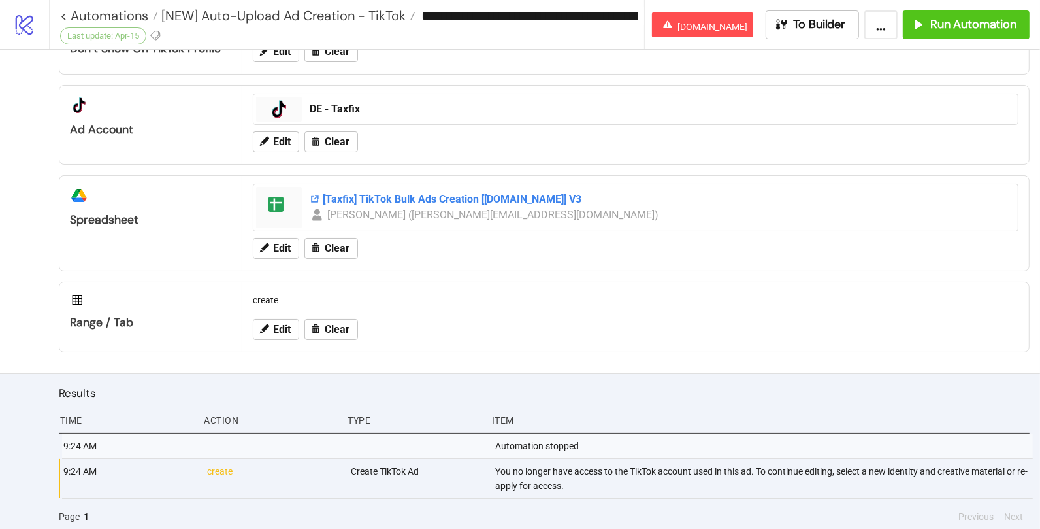
click at [331, 198] on div "[Taxfix] TikTok Bulk Ads Creation [[DOMAIN_NAME]] V3" at bounding box center [660, 199] width 701 height 14
